Goal: Task Accomplishment & Management: Use online tool/utility

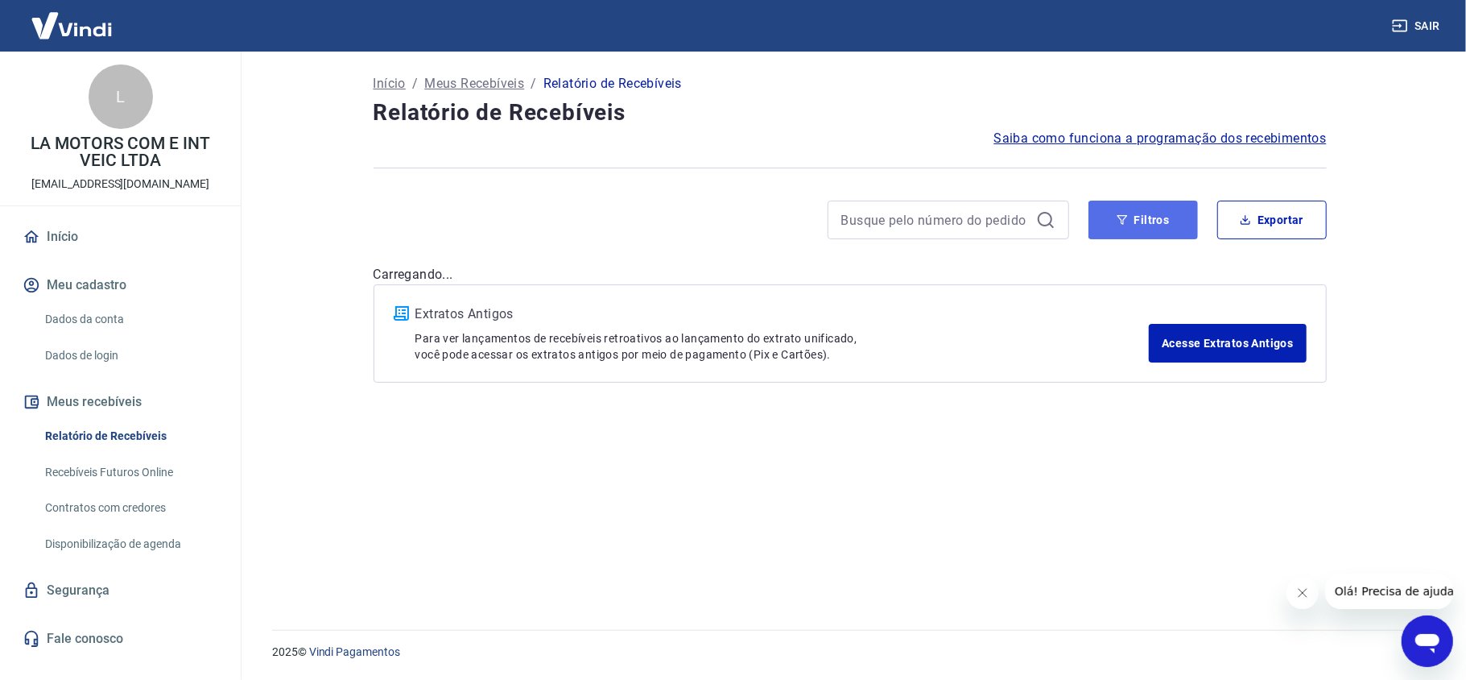
click at [1131, 236] on button "Filtros" at bounding box center [1144, 219] width 110 height 39
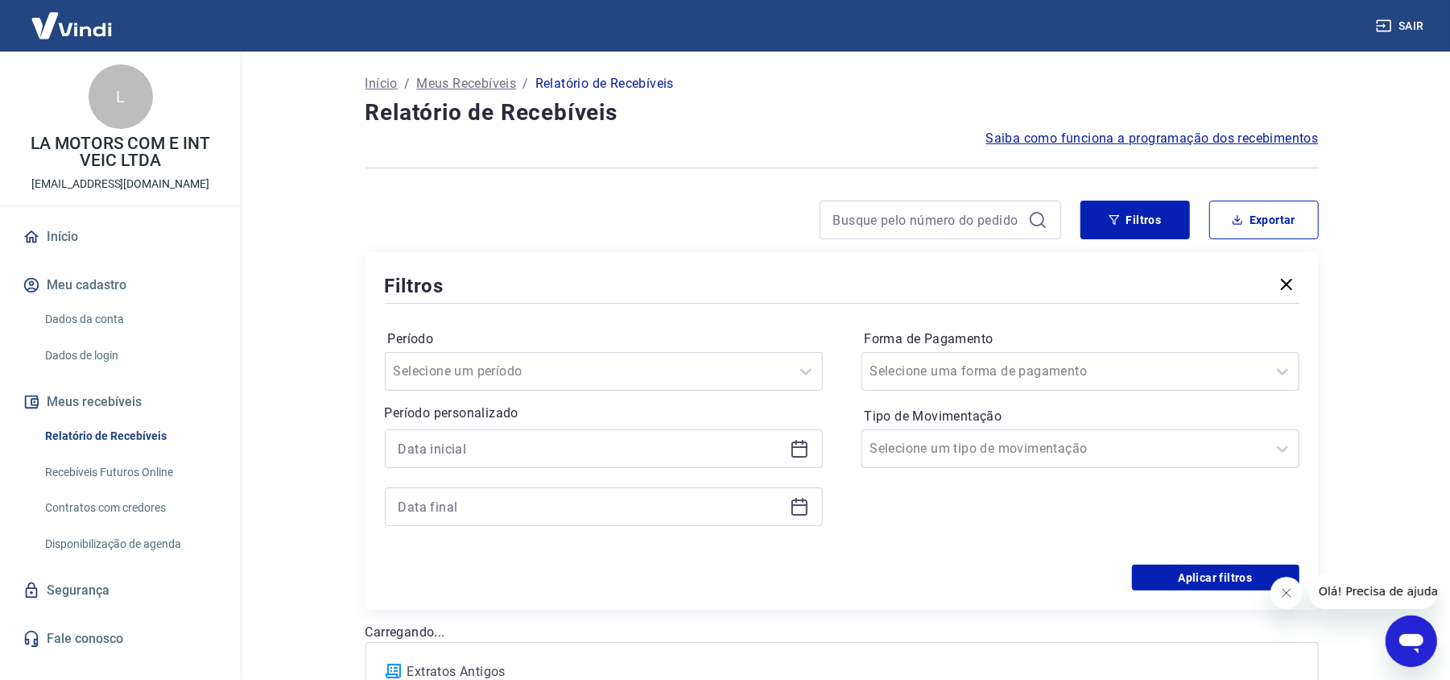
click at [805, 459] on div at bounding box center [604, 448] width 438 height 39
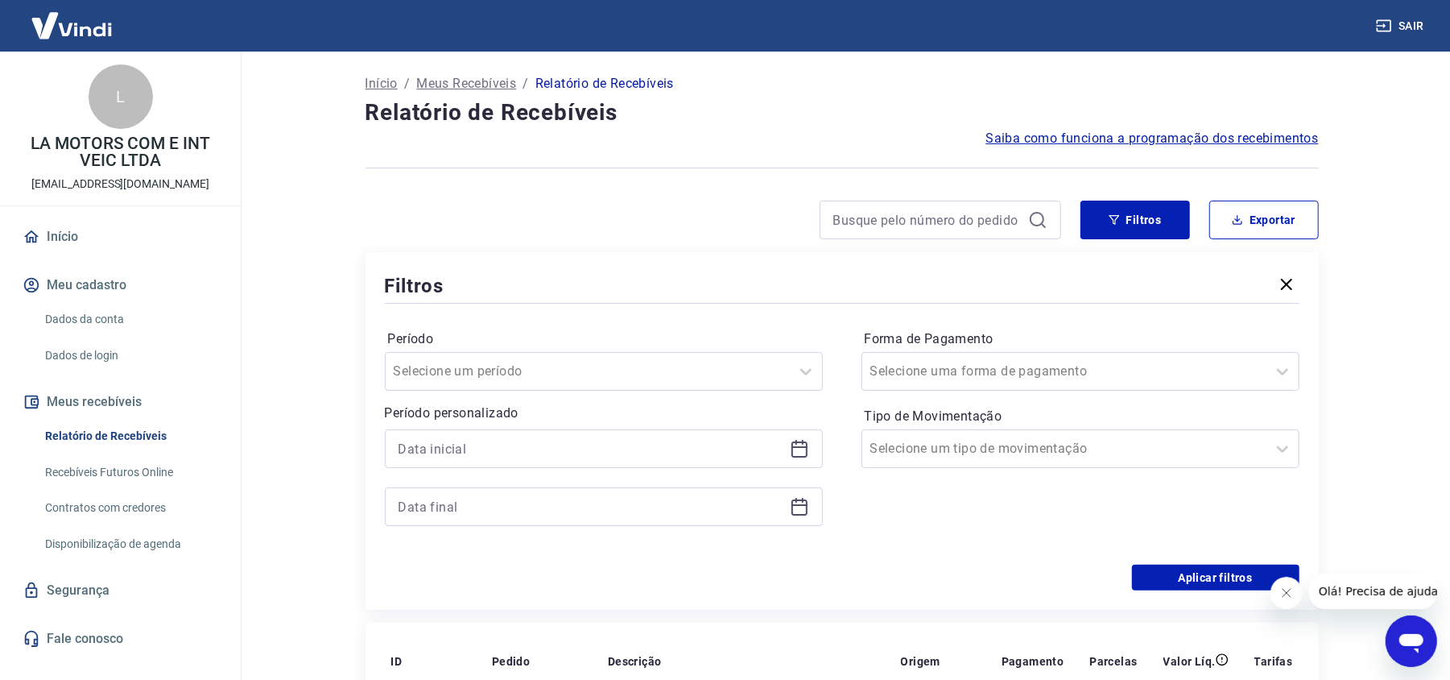
click at [802, 451] on icon at bounding box center [799, 448] width 19 height 19
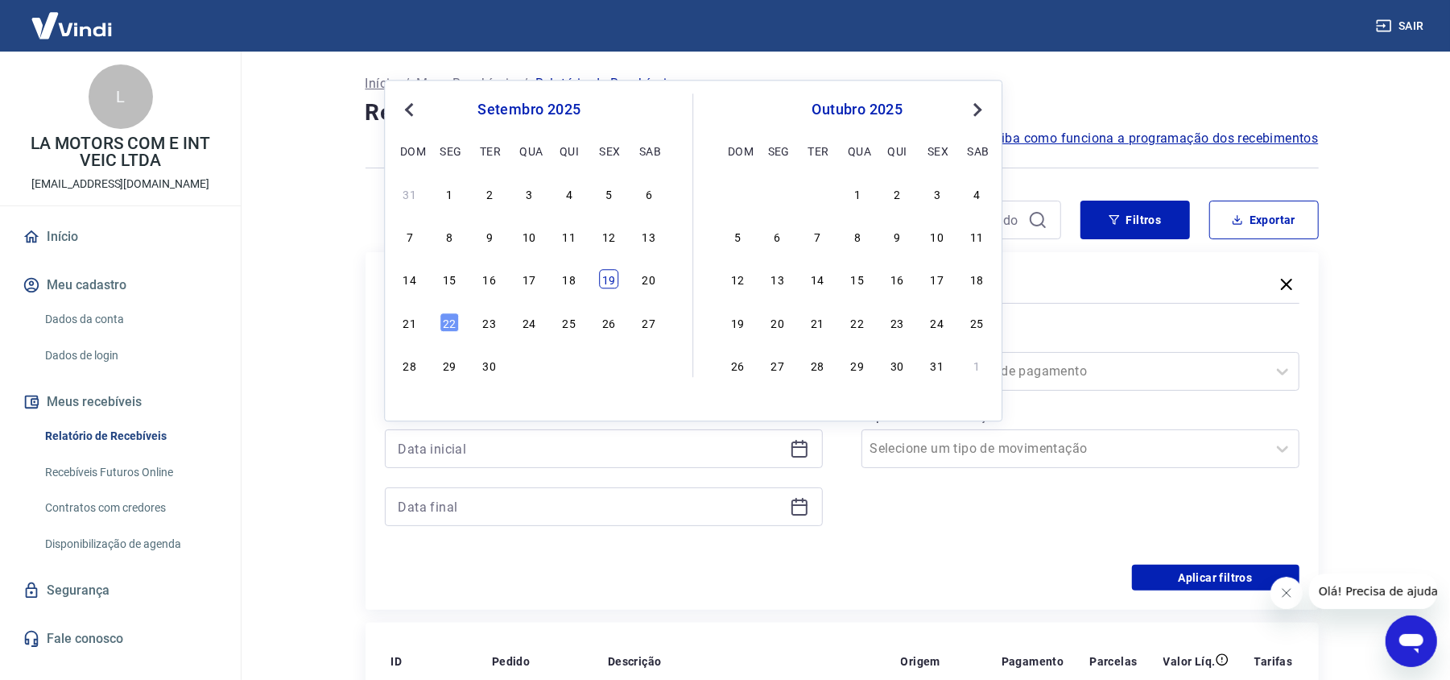
click at [610, 287] on div "19" at bounding box center [608, 279] width 19 height 19
click at [610, 287] on div "Filtros" at bounding box center [842, 285] width 915 height 28
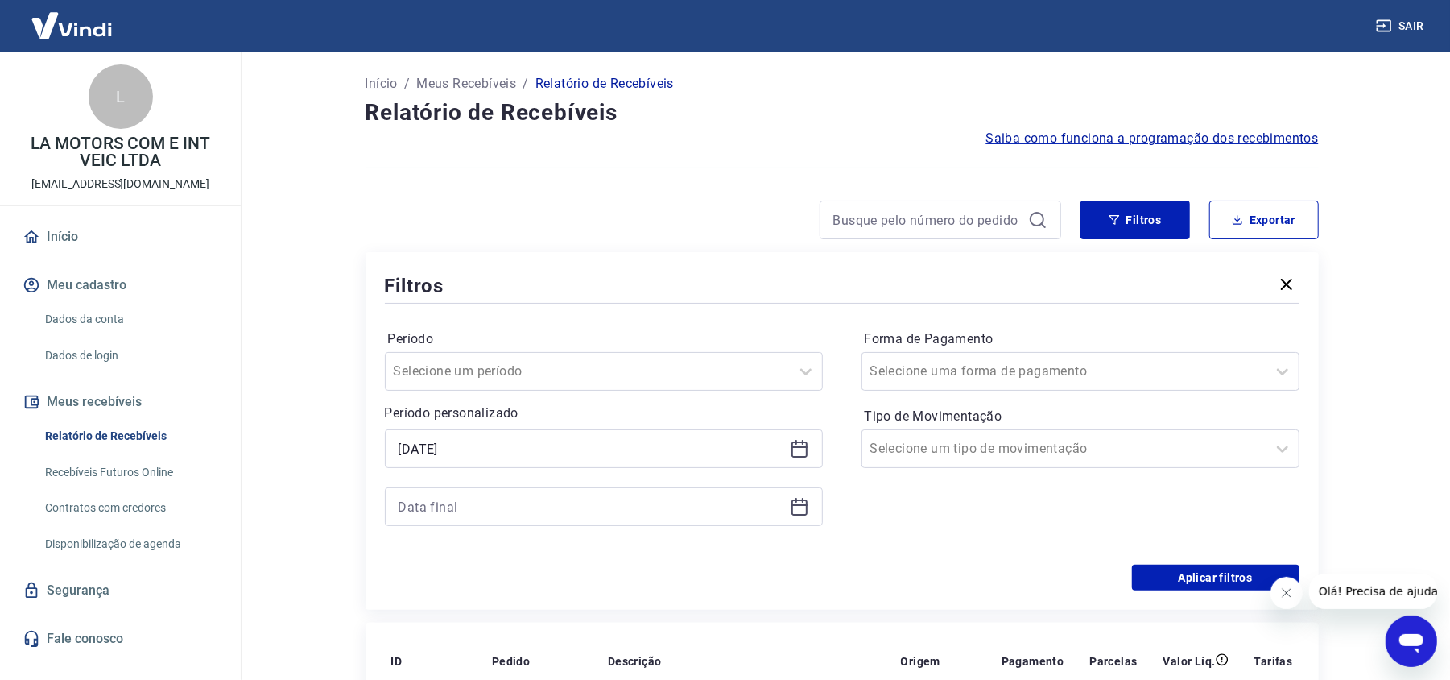
type input "[DATE]"
click at [797, 510] on icon at bounding box center [799, 506] width 19 height 19
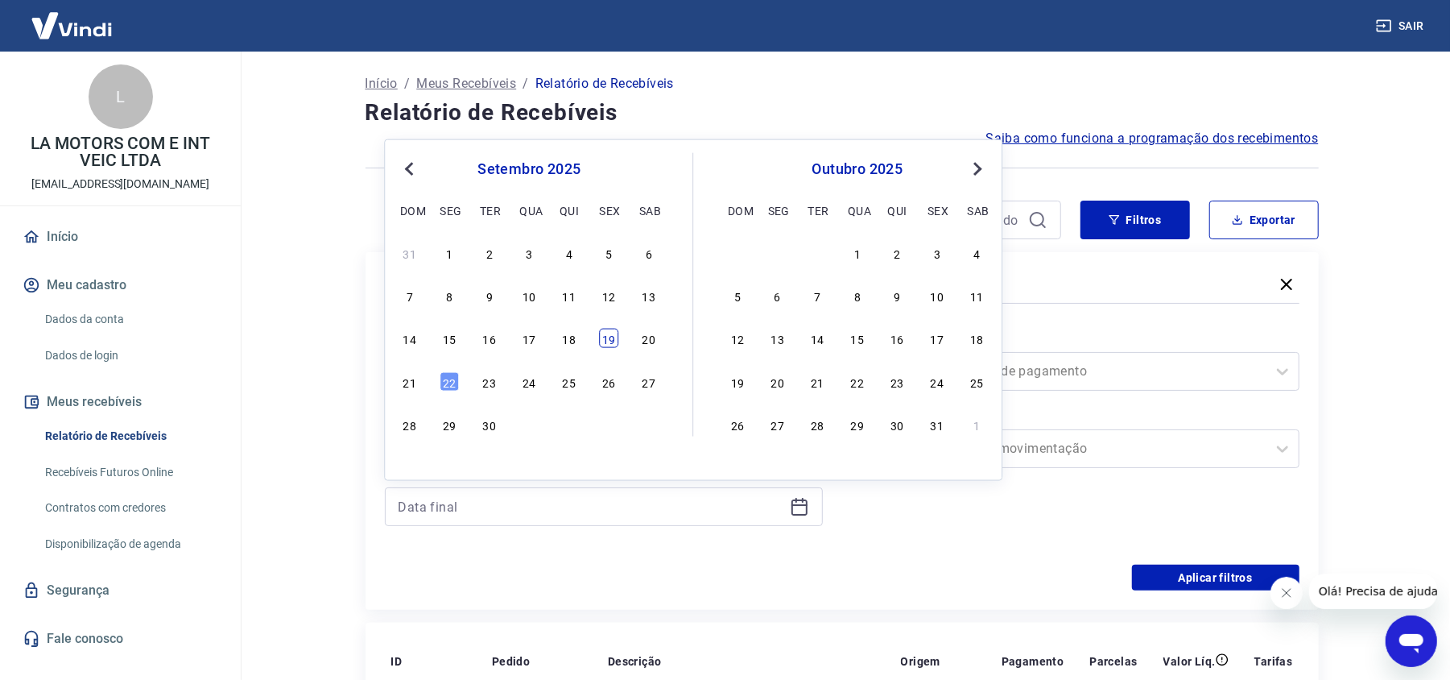
click at [606, 345] on div "19" at bounding box center [608, 338] width 19 height 19
click at [606, 345] on label "Período" at bounding box center [604, 338] width 432 height 19
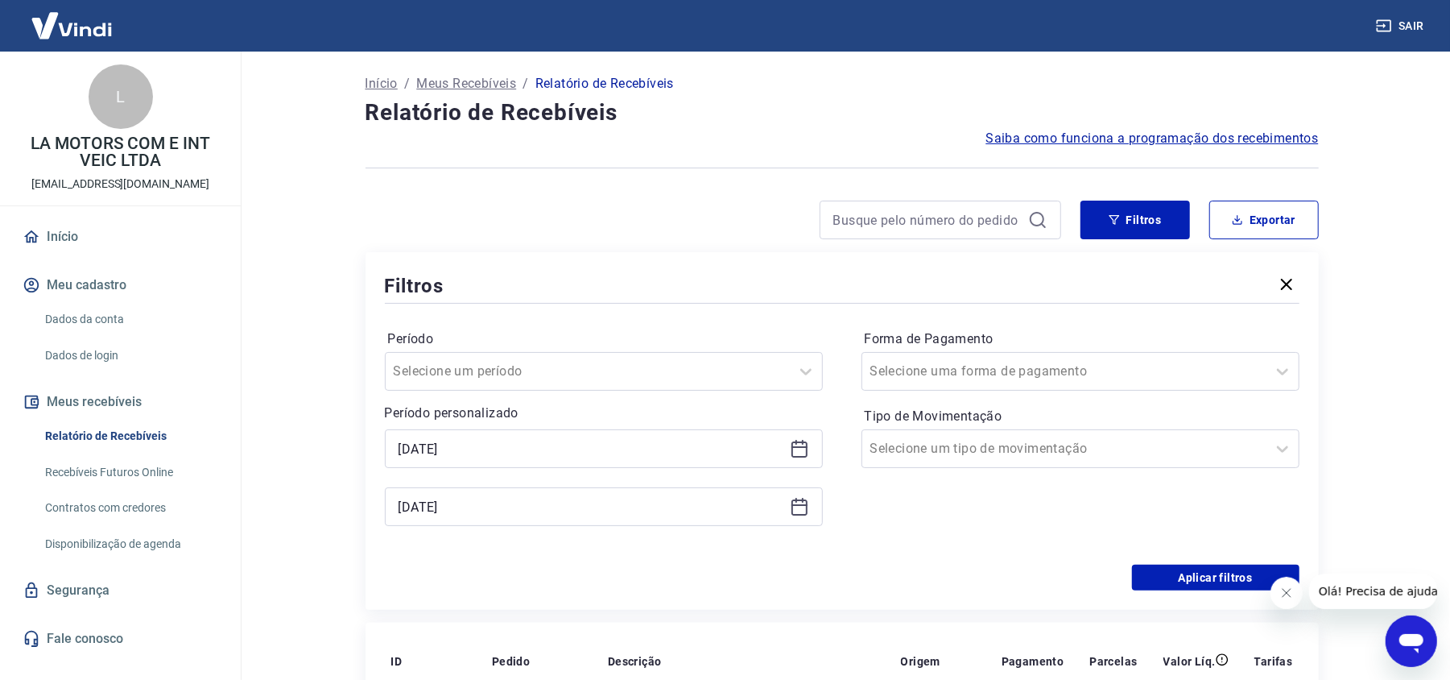
type input "[DATE]"
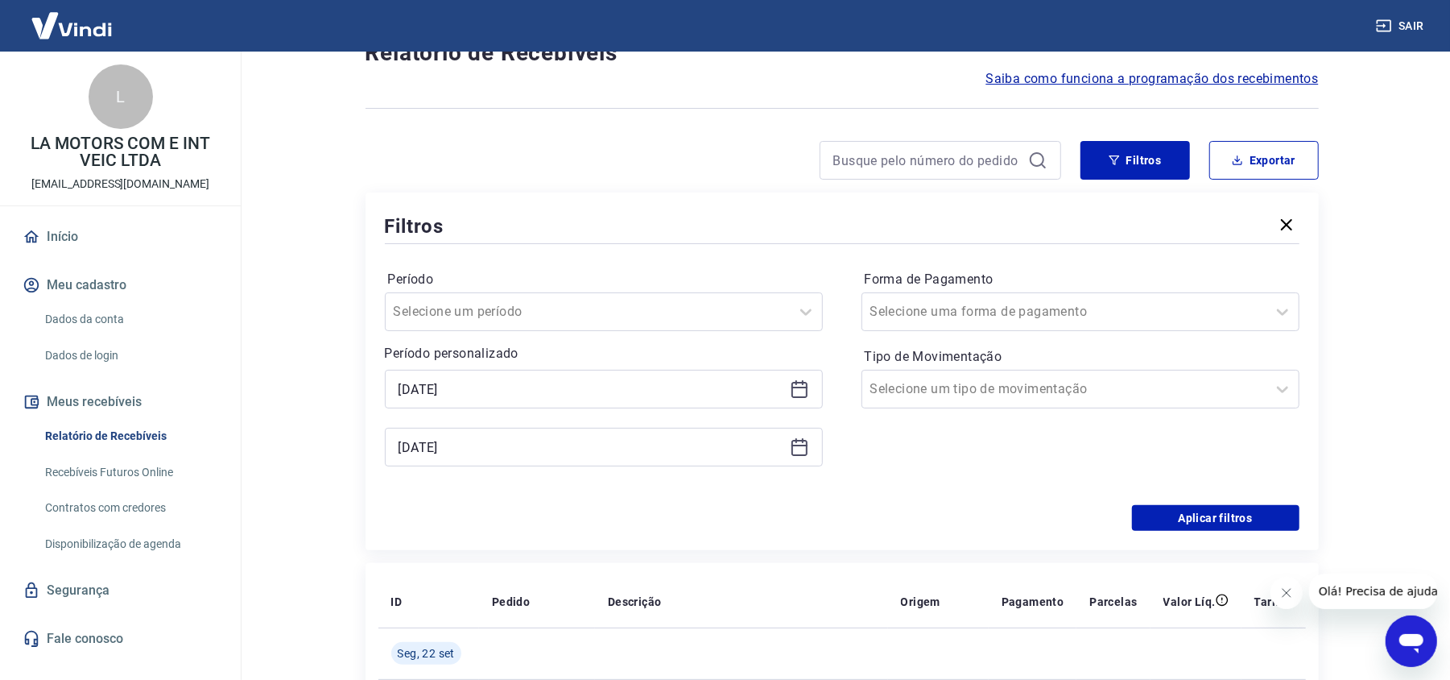
scroll to position [107, 0]
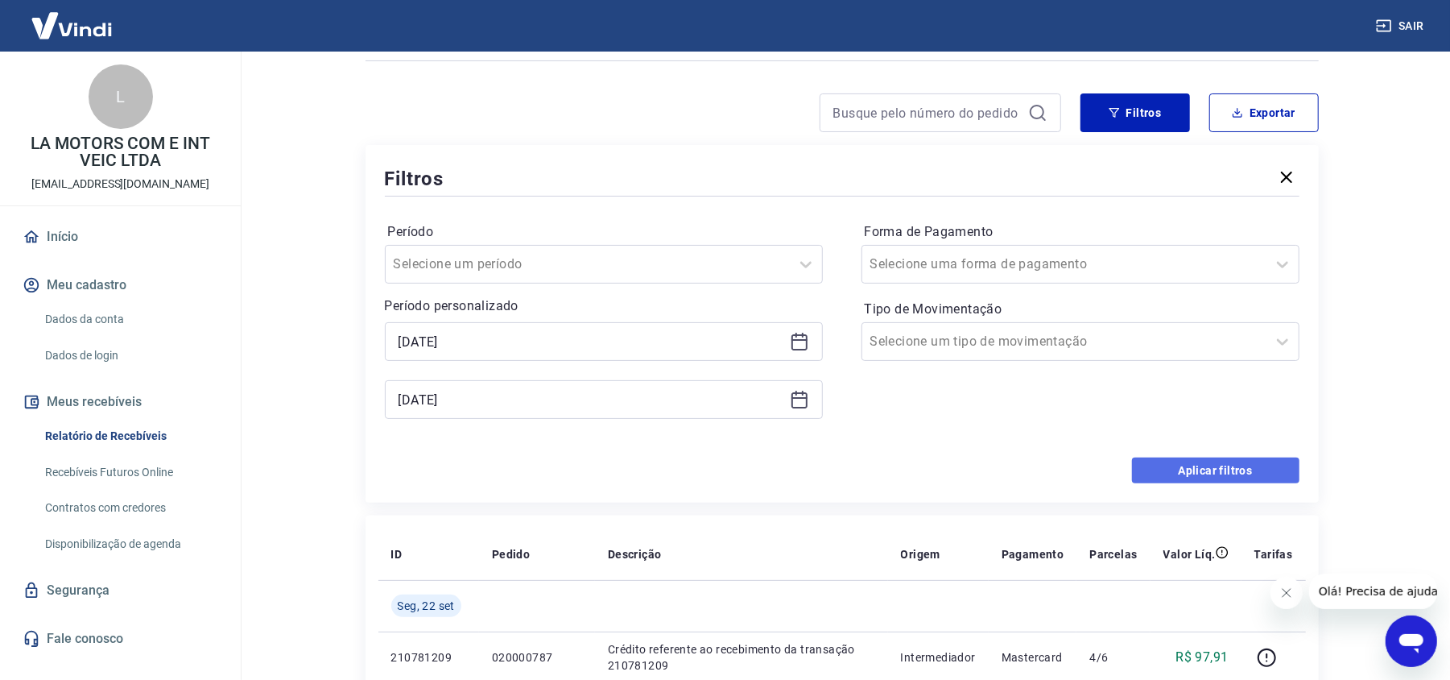
click at [1154, 472] on button "Aplicar filtros" at bounding box center [1215, 470] width 167 height 26
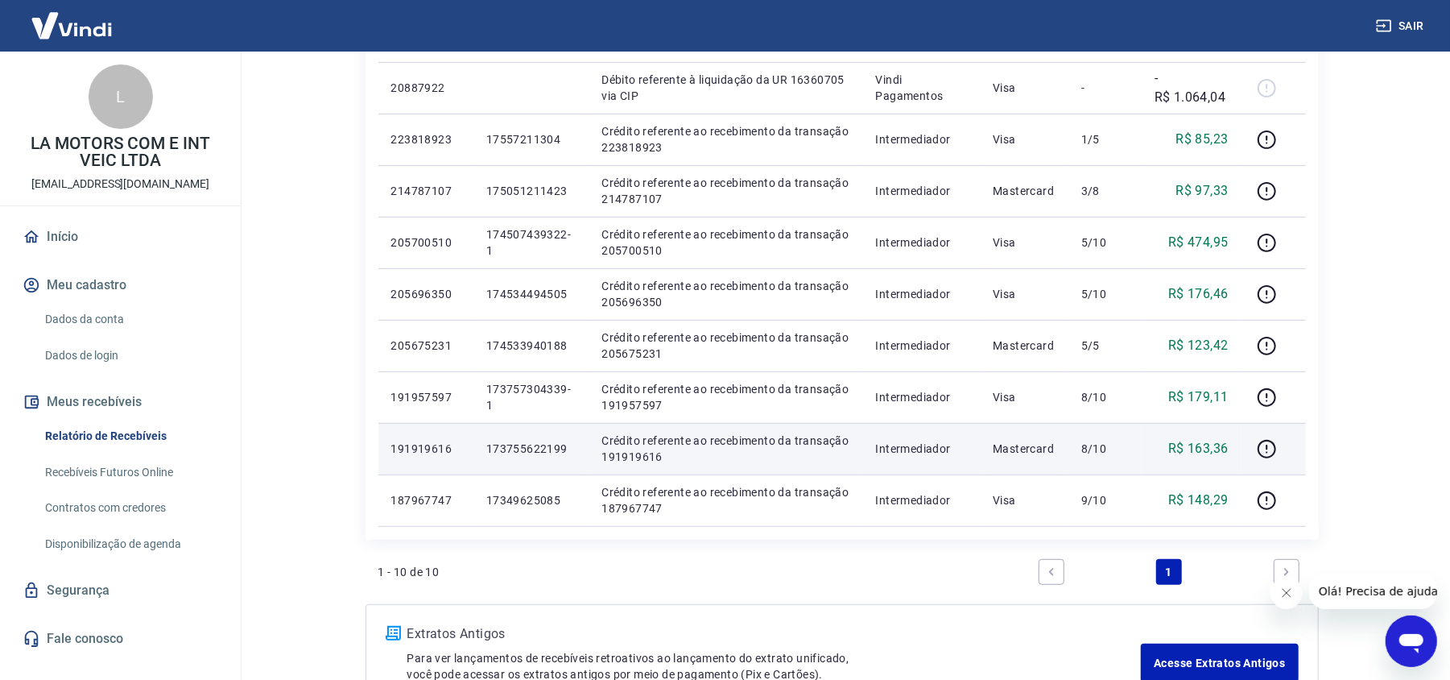
scroll to position [322, 0]
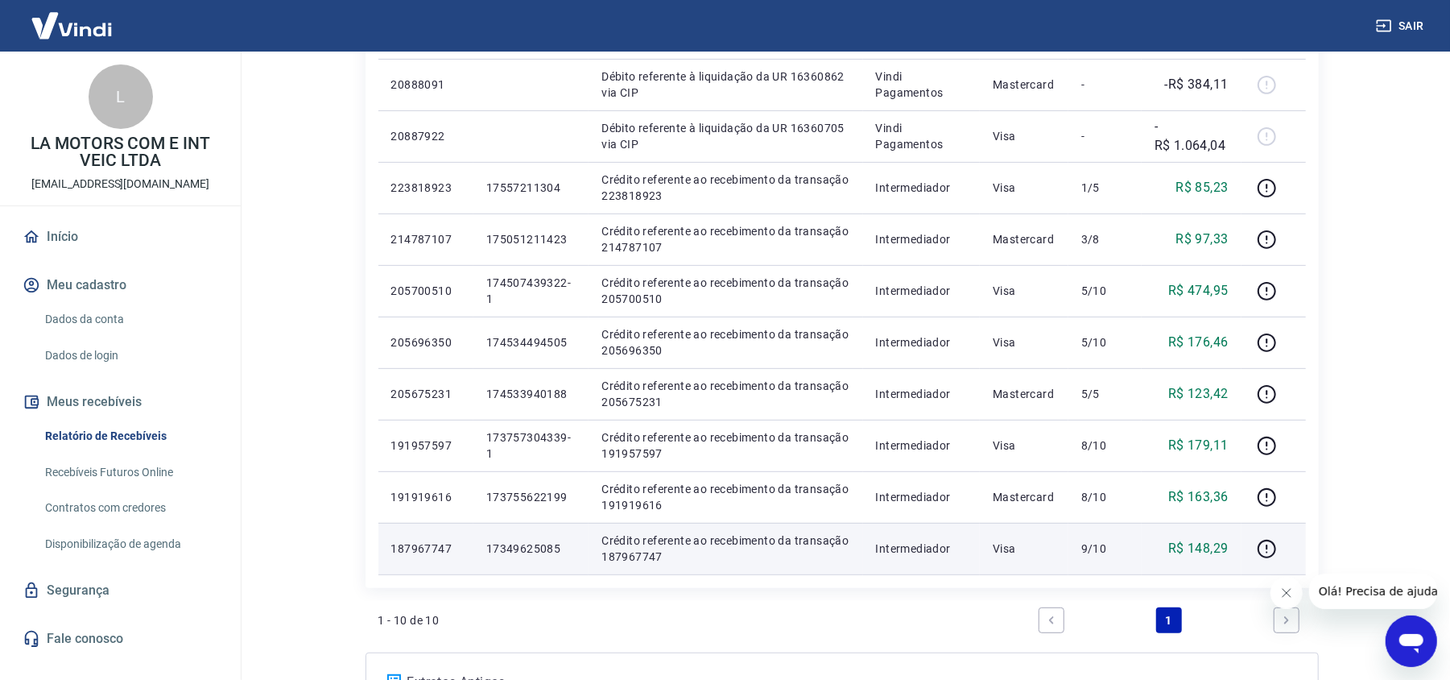
click at [531, 557] on td "17349625085" at bounding box center [530, 549] width 115 height 52
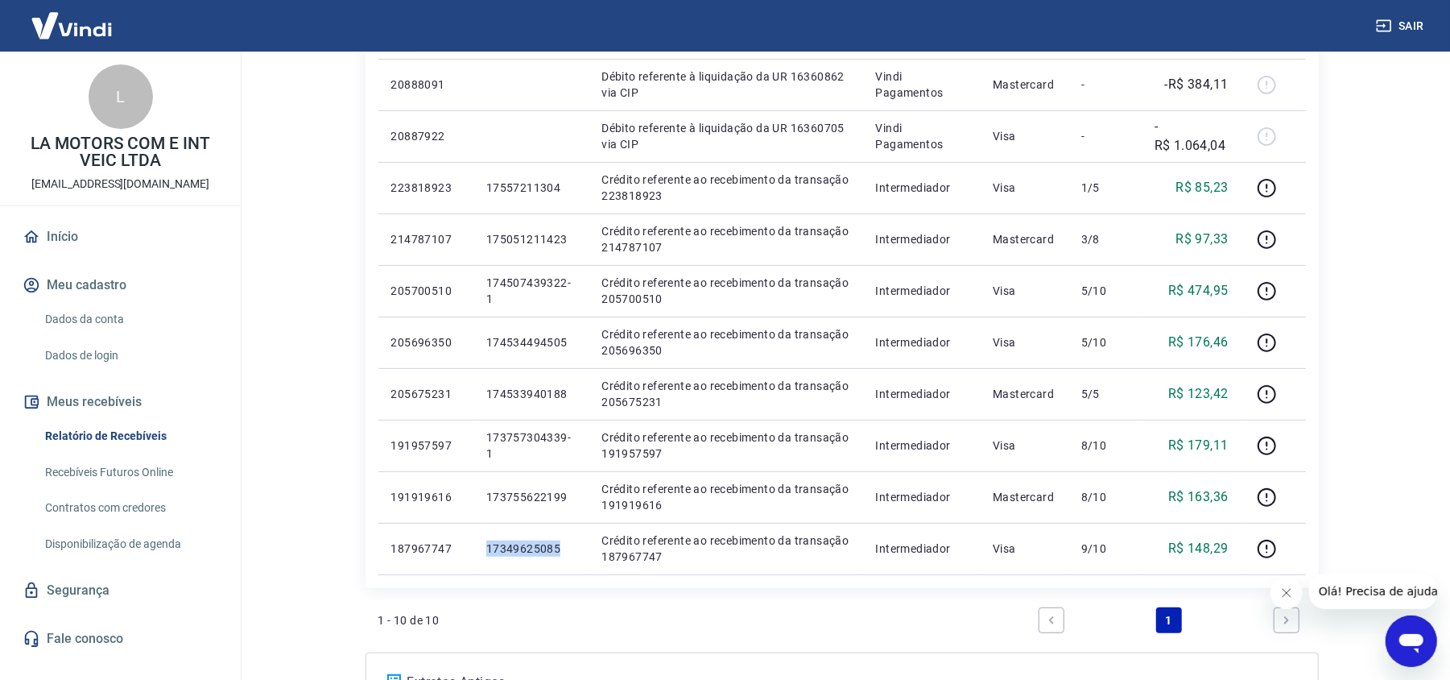
copy p "17349625085"
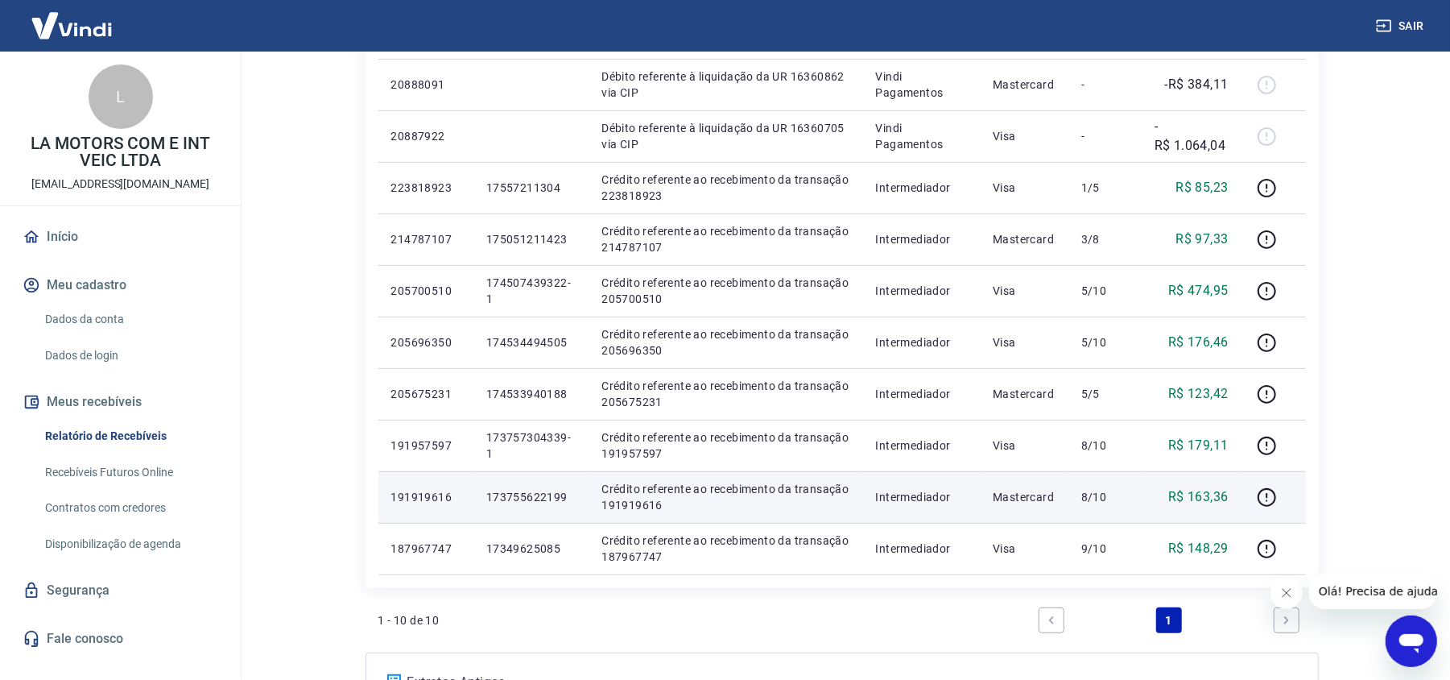
click at [523, 493] on p "173755622199" at bounding box center [530, 497] width 89 height 16
copy p "173755622199"
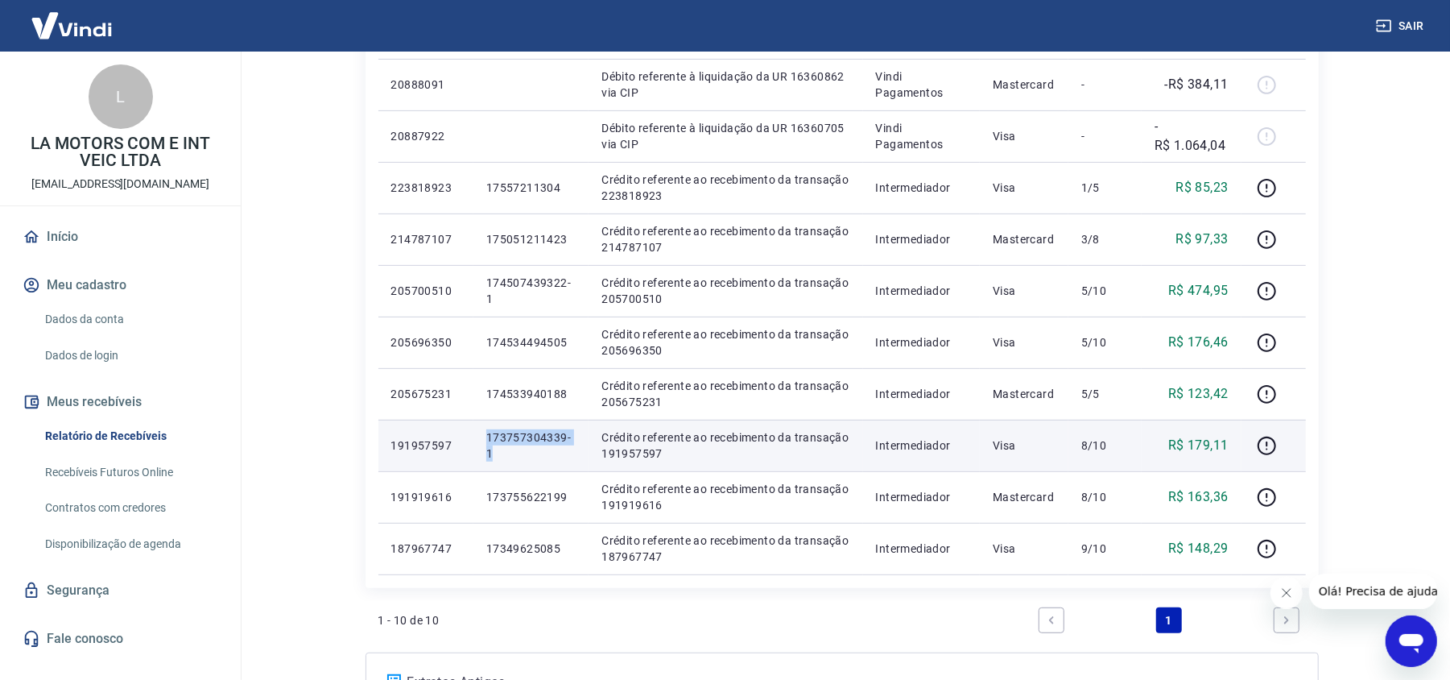
drag, startPoint x: 528, startPoint y: 453, endPoint x: 461, endPoint y: 433, distance: 70.3
click at [461, 433] on tr "191957597 173757304339-1 Crédito referente ao recebimento da transação 19195759…" at bounding box center [842, 446] width 928 height 52
copy tr "173757304339-1"
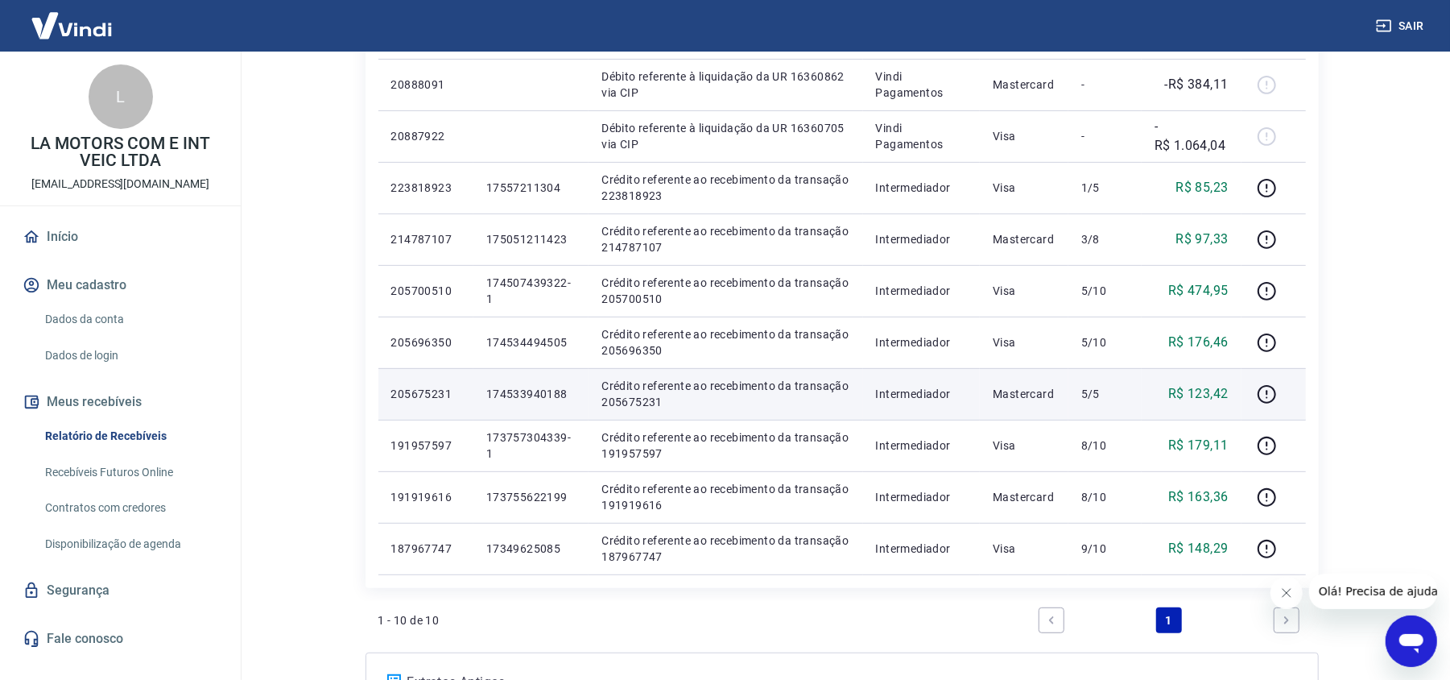
click at [529, 396] on p "174533940188" at bounding box center [530, 394] width 89 height 16
copy p "174533940188"
click at [406, 384] on td "205675231" at bounding box center [425, 394] width 95 height 52
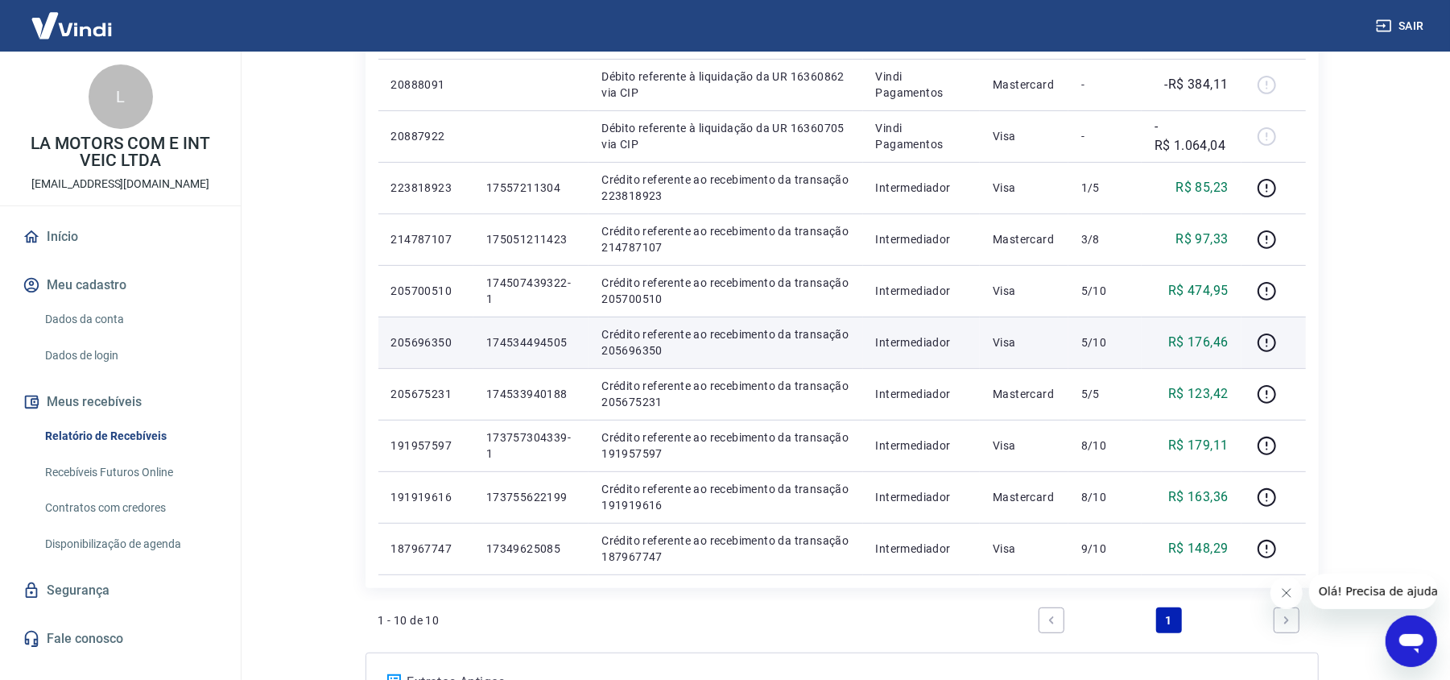
click at [516, 335] on p "174534494505" at bounding box center [530, 342] width 89 height 16
copy p "174534494505"
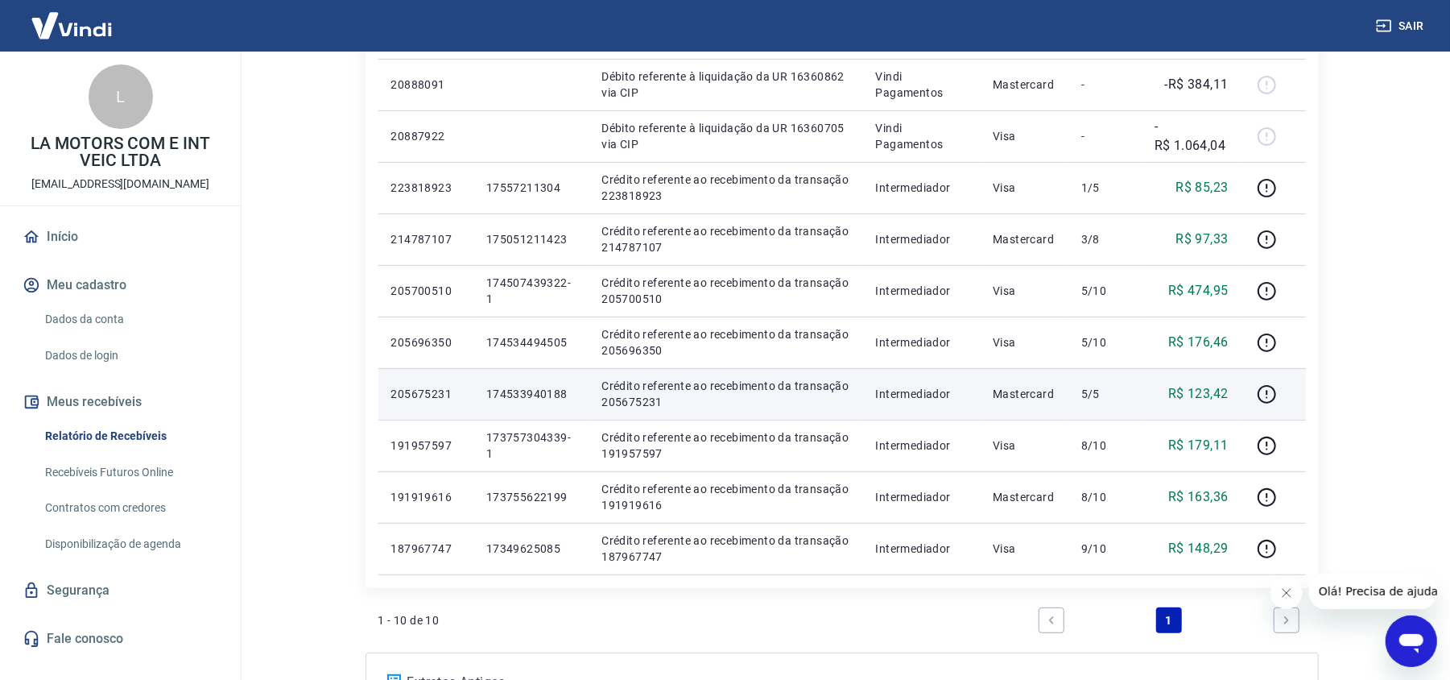
click at [551, 393] on p "174533940188" at bounding box center [530, 394] width 89 height 16
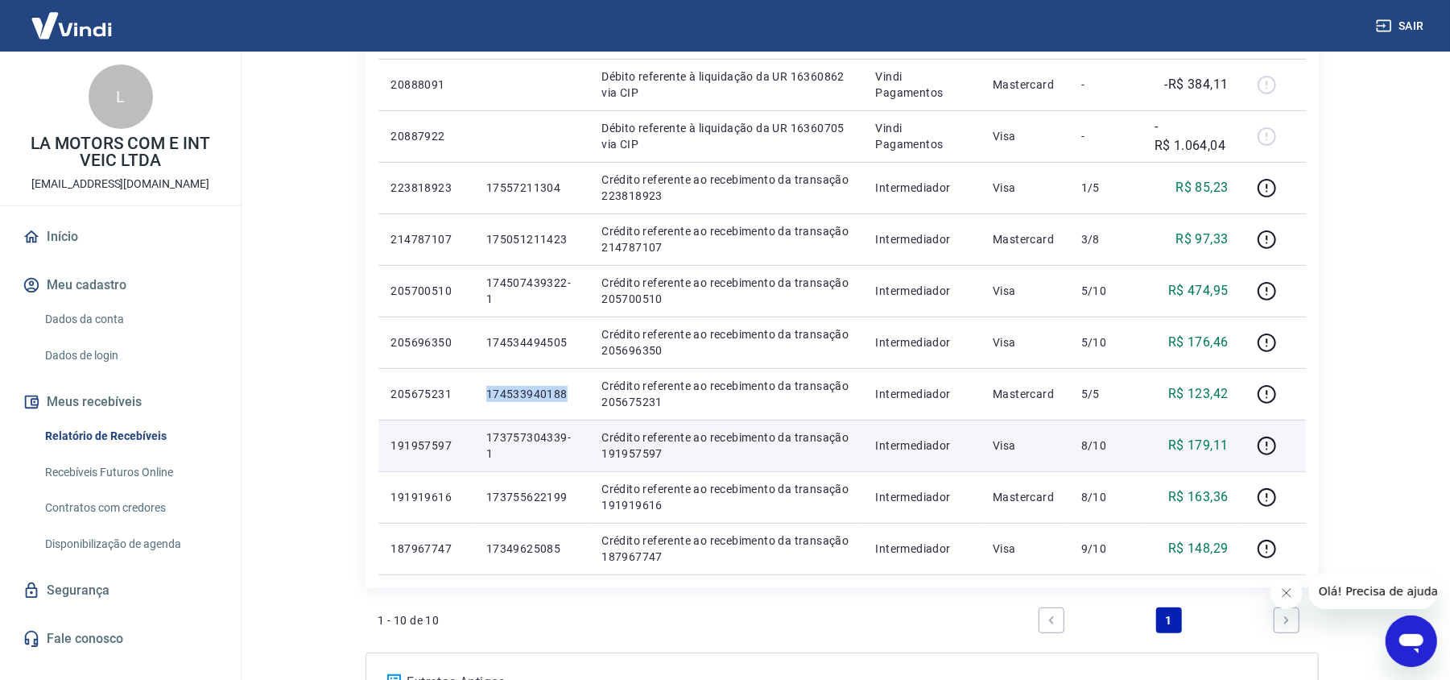
copy p "174533940188"
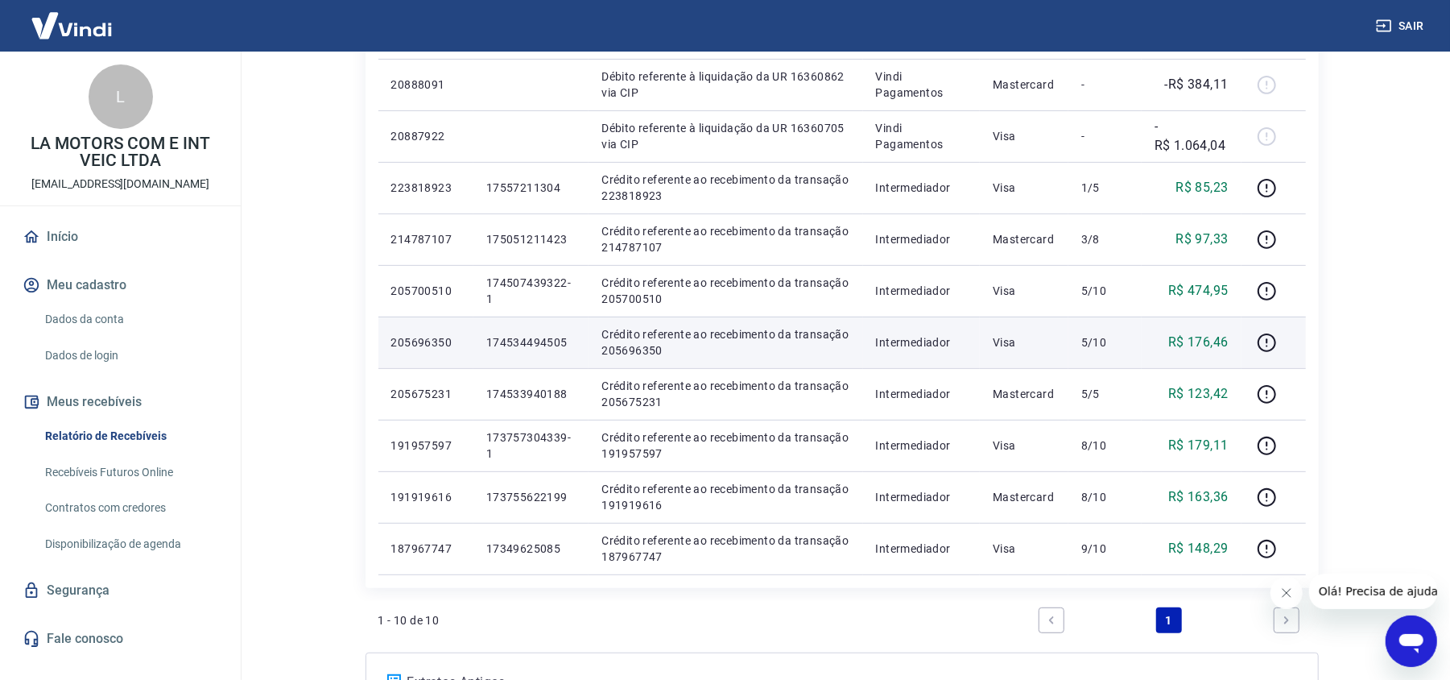
click at [543, 337] on p "174534494505" at bounding box center [530, 342] width 89 height 16
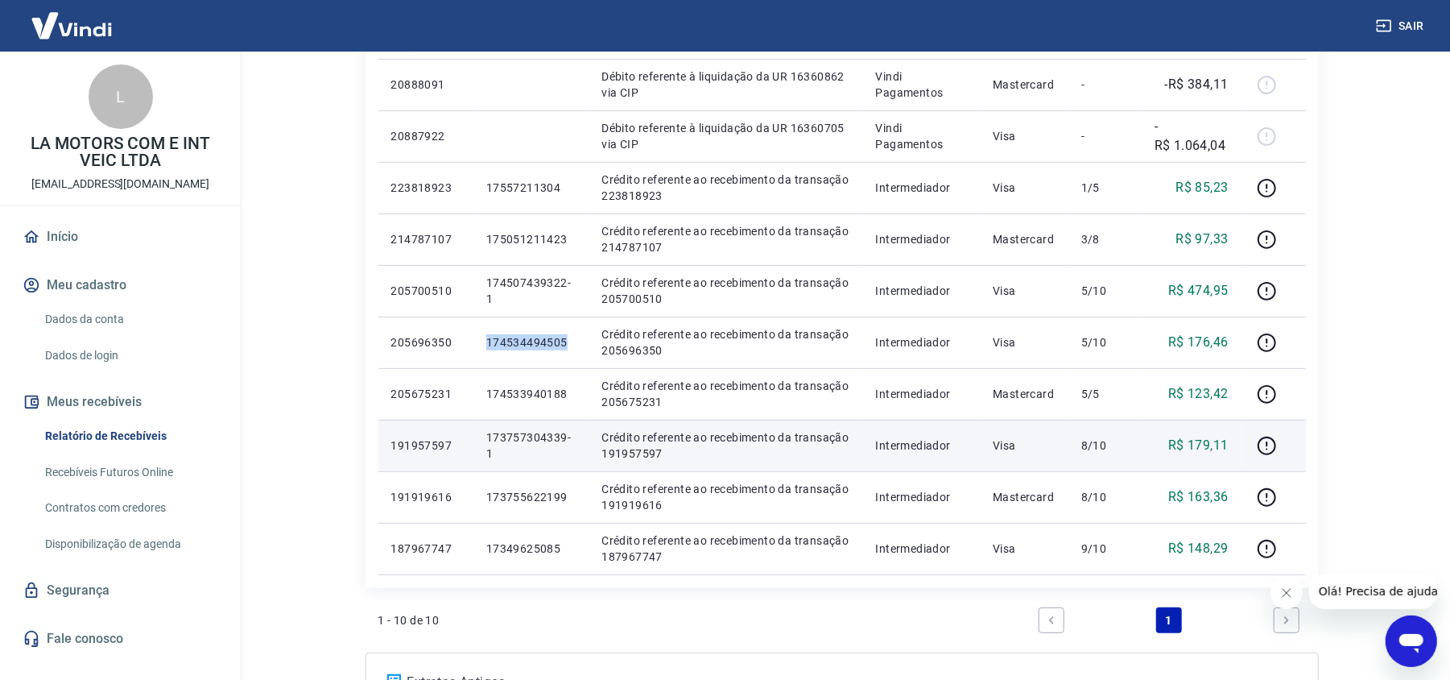
copy p "174534494505"
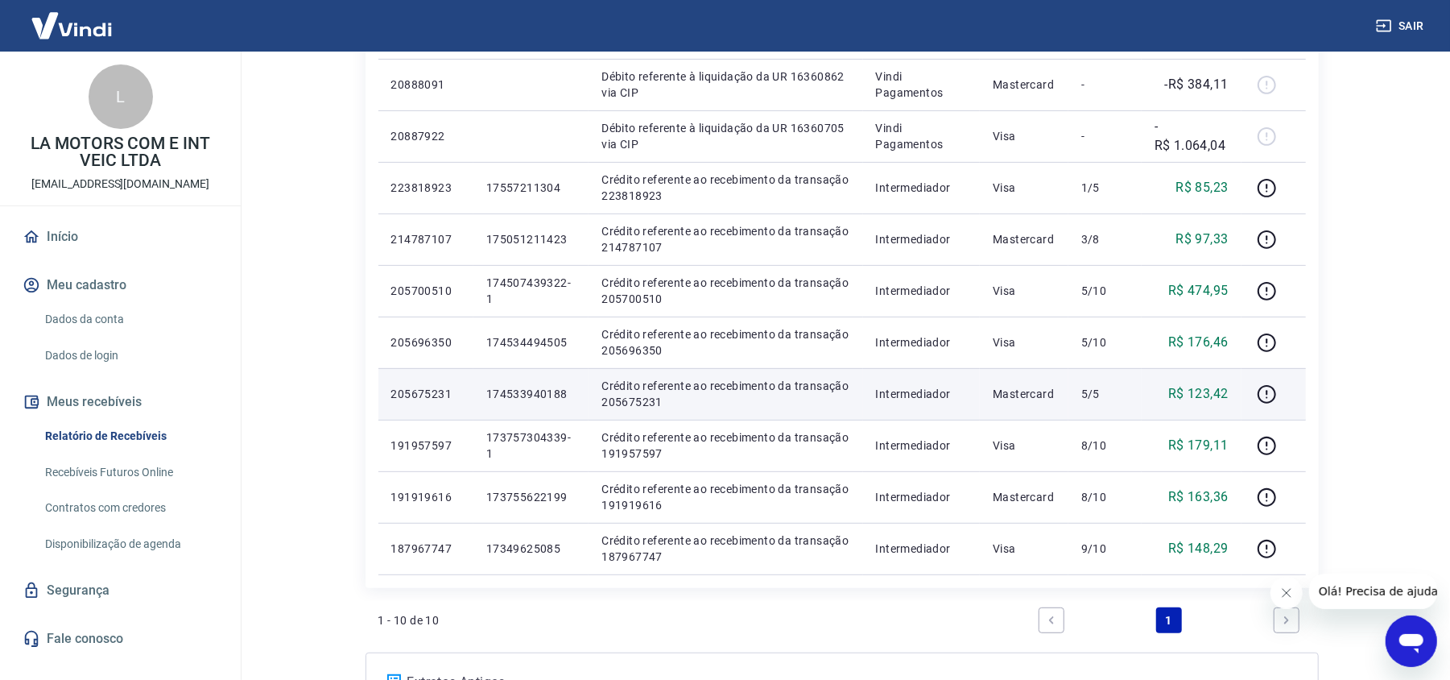
click at [530, 398] on p "174533940188" at bounding box center [530, 394] width 89 height 16
copy p "174533940188"
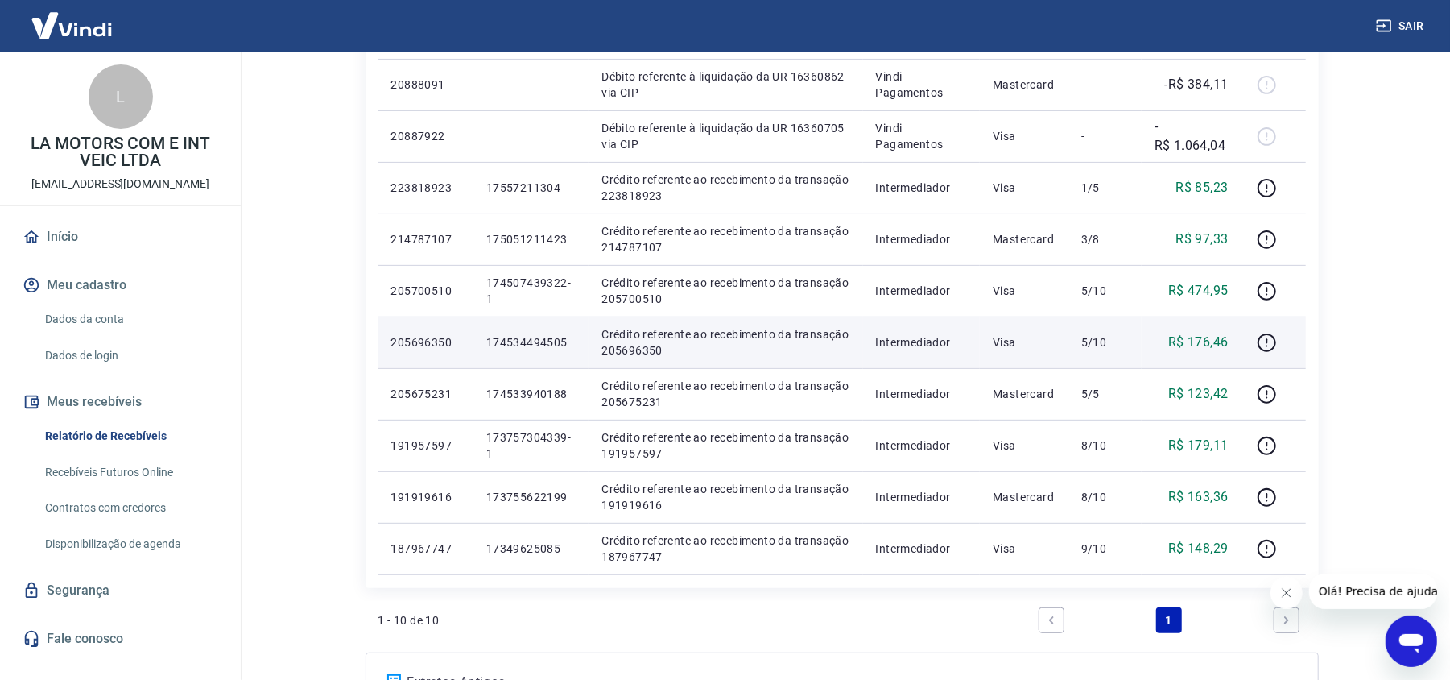
click at [535, 340] on p "174534494505" at bounding box center [530, 342] width 89 height 16
copy p "174534494505"
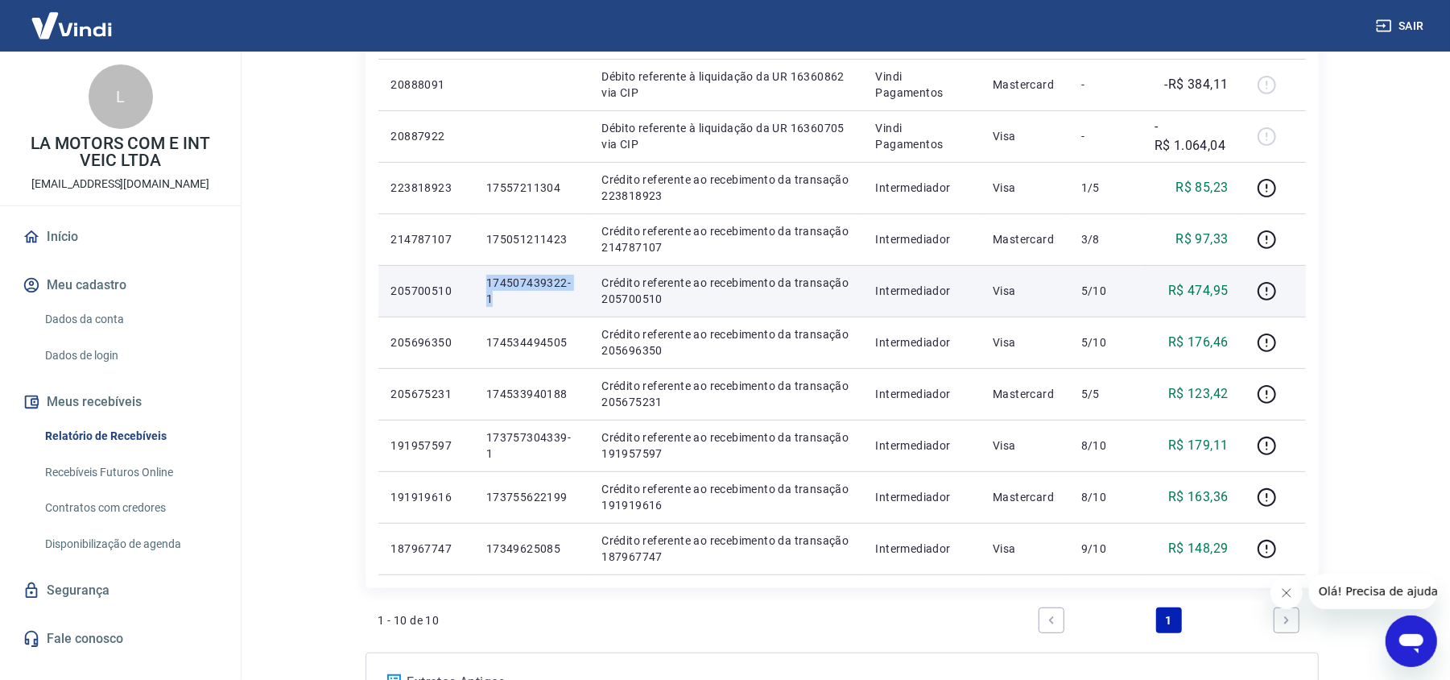
drag, startPoint x: 536, startPoint y: 296, endPoint x: 486, endPoint y: 282, distance: 52.0
click at [486, 282] on td "174507439322-1" at bounding box center [530, 291] width 115 height 52
copy p "174507439322-1"
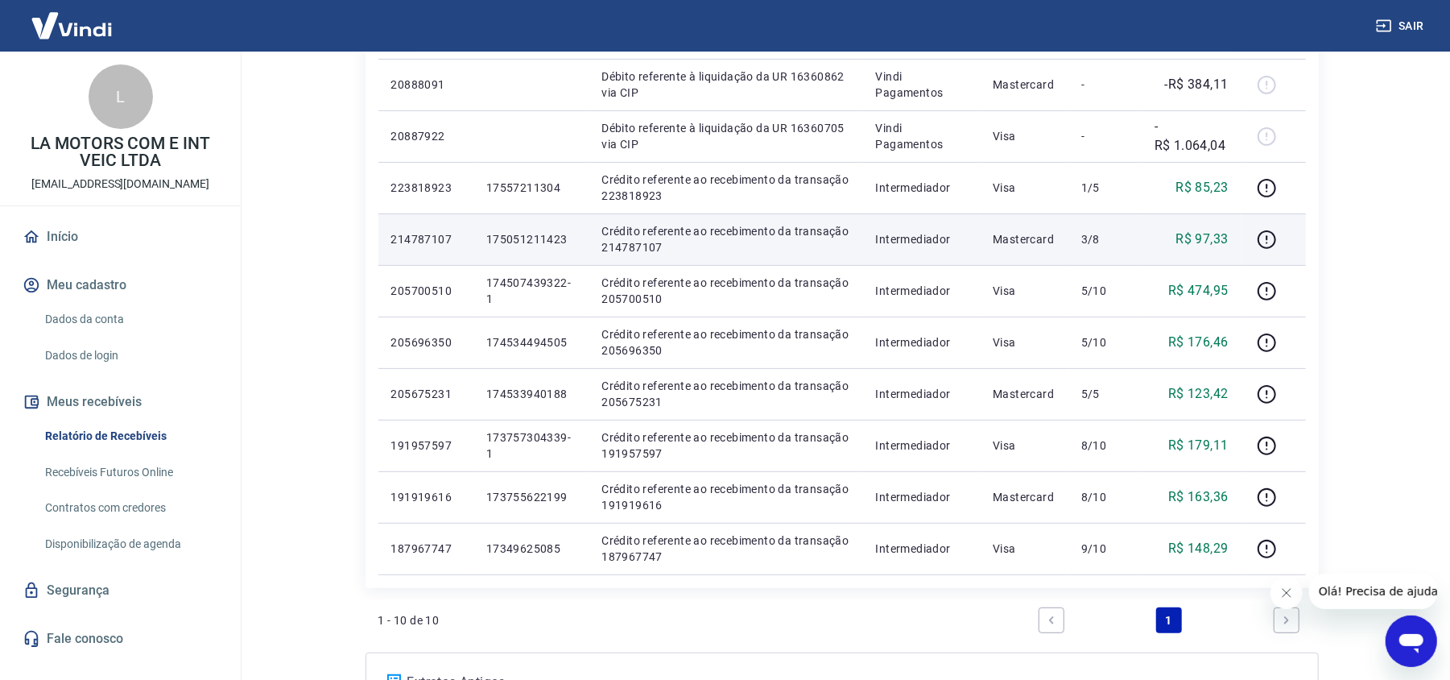
click at [552, 240] on p "175051211423" at bounding box center [530, 239] width 89 height 16
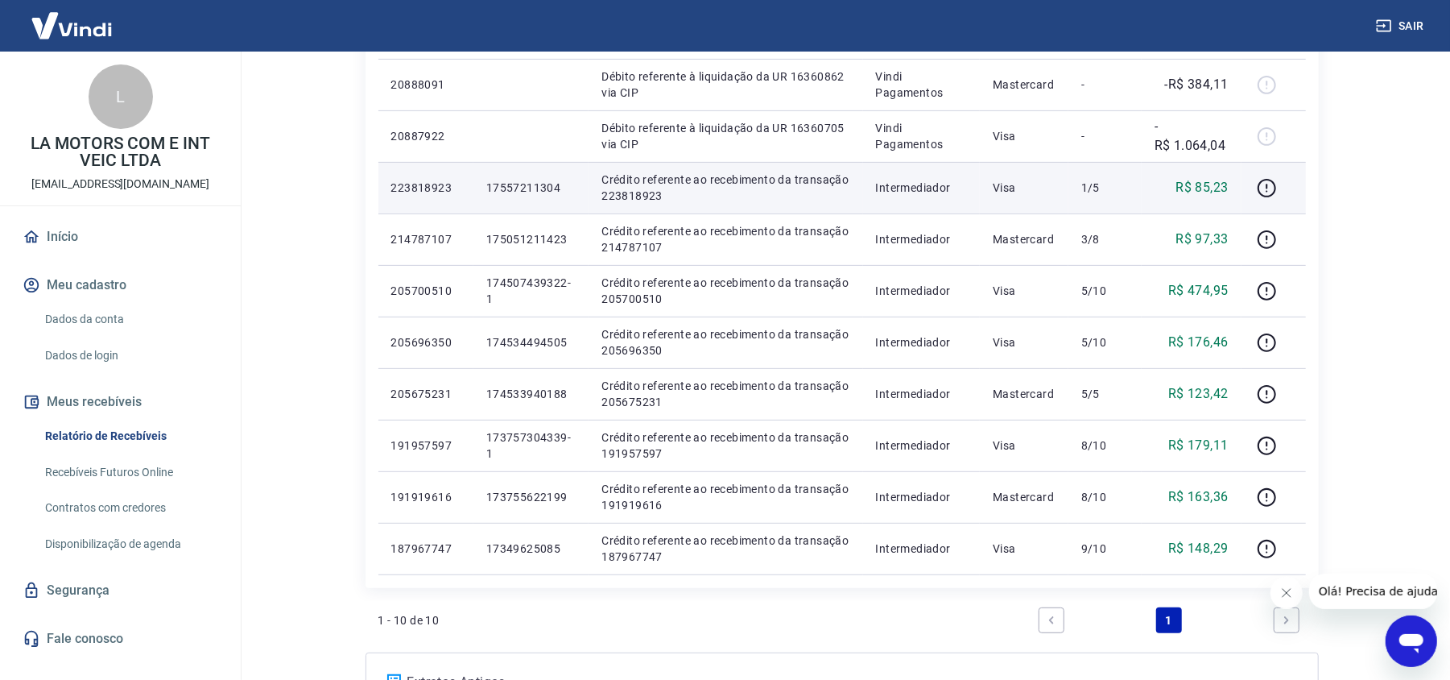
click at [523, 188] on p "17557211304" at bounding box center [530, 188] width 89 height 16
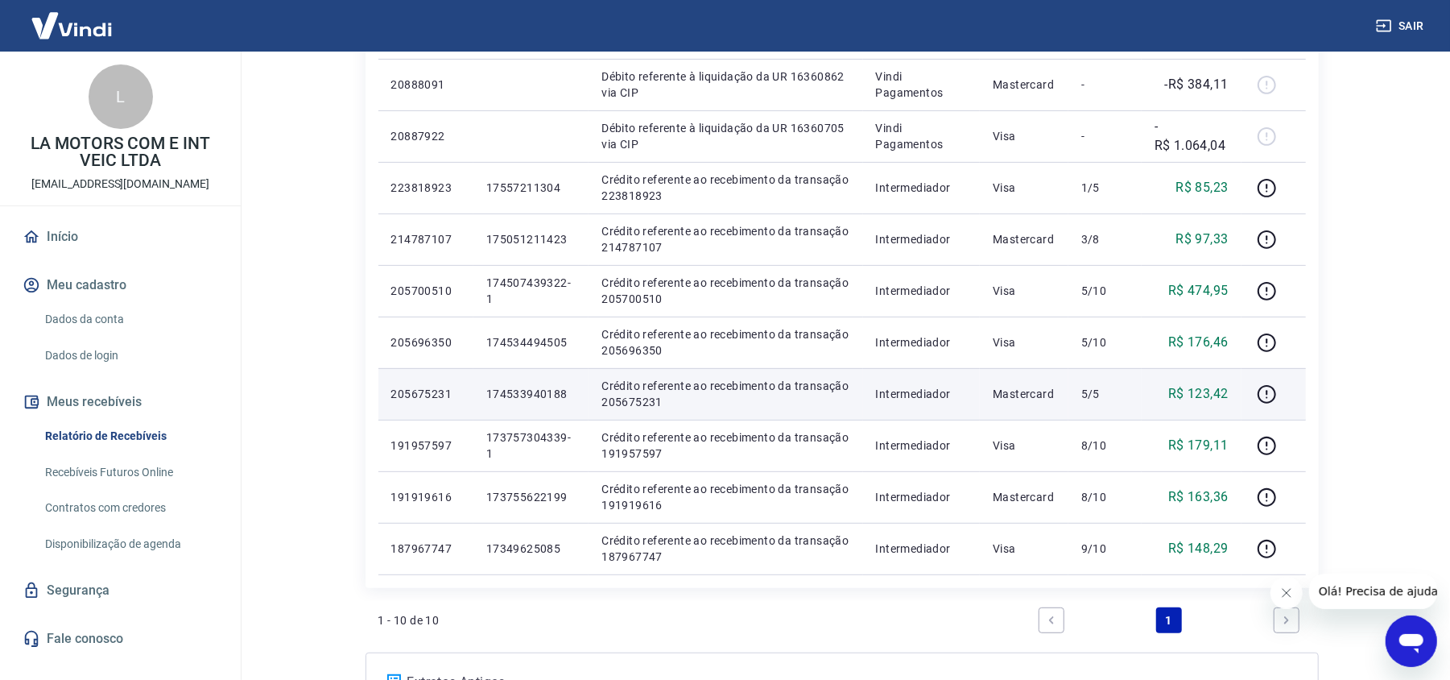
click at [539, 393] on p "174533940188" at bounding box center [530, 394] width 89 height 16
click at [1267, 394] on icon "button" at bounding box center [1267, 394] width 20 height 20
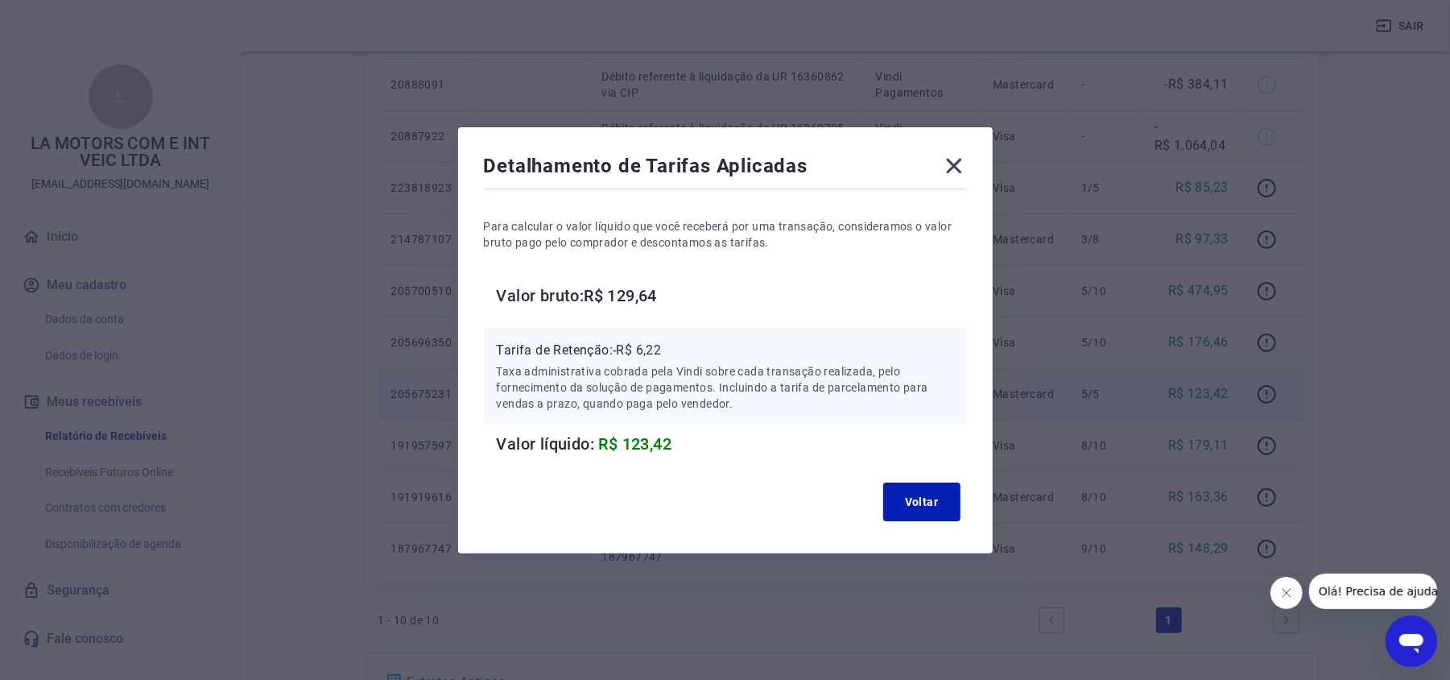
click at [953, 169] on icon at bounding box center [954, 166] width 26 height 26
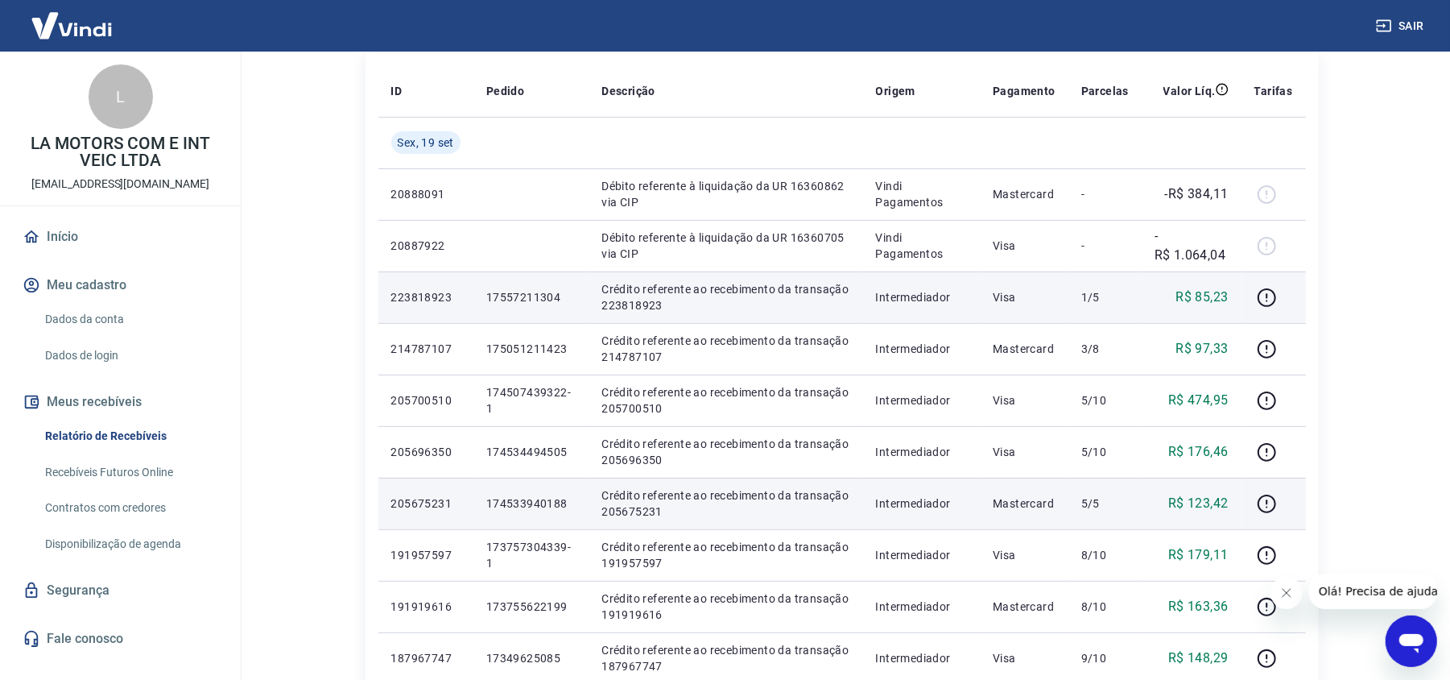
scroll to position [214, 0]
